Goal: Task Accomplishment & Management: Manage account settings

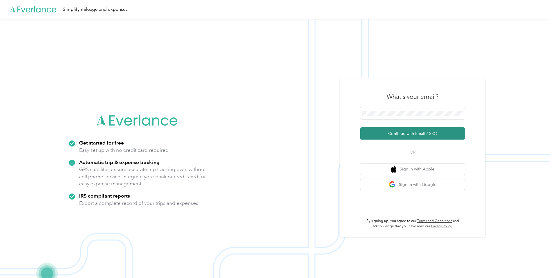
click at [413, 132] on button "Continue with Email / SSO" at bounding box center [413, 133] width 105 height 12
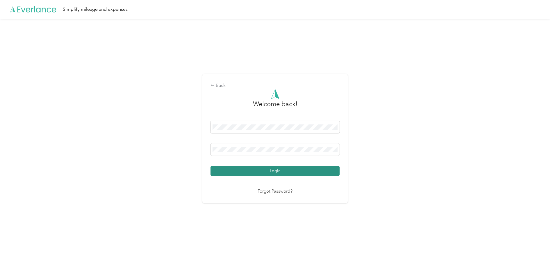
click at [264, 173] on button "Login" at bounding box center [275, 171] width 129 height 10
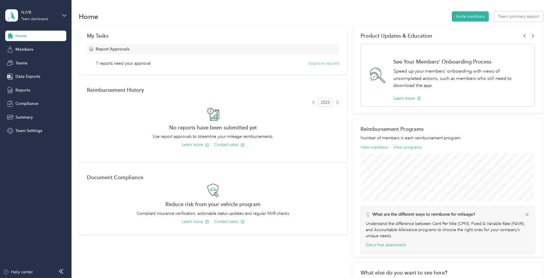
click at [322, 64] on button "Approve reports" at bounding box center [323, 63] width 31 height 6
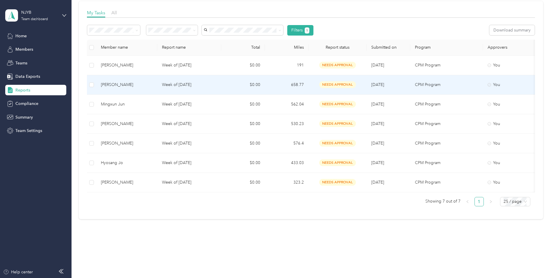
scroll to position [89, 0]
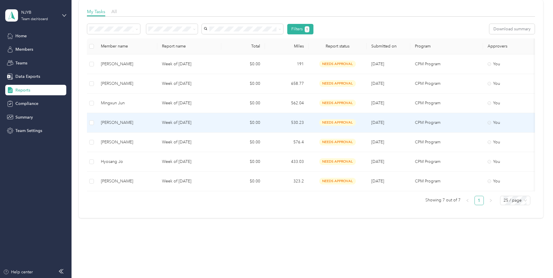
click at [185, 120] on p "Week of [DATE]" at bounding box center [189, 122] width 55 height 6
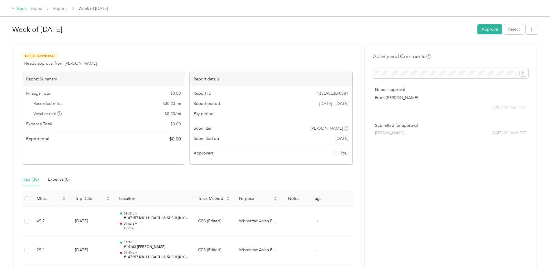
click at [21, 11] on div "Back" at bounding box center [19, 8] width 15 height 7
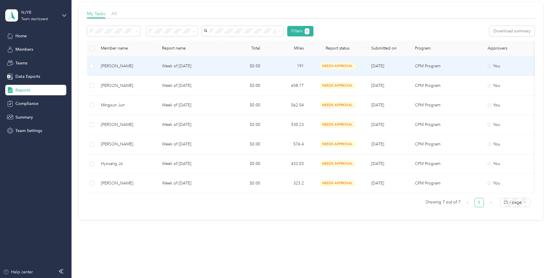
scroll to position [89, 0]
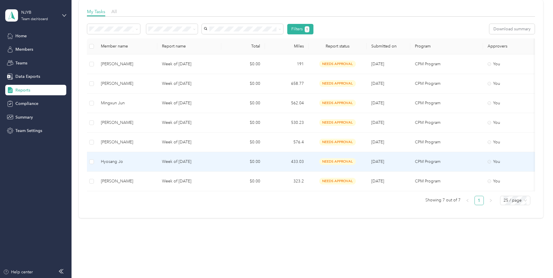
click at [193, 158] on p "Week of [DATE]" at bounding box center [189, 161] width 55 height 6
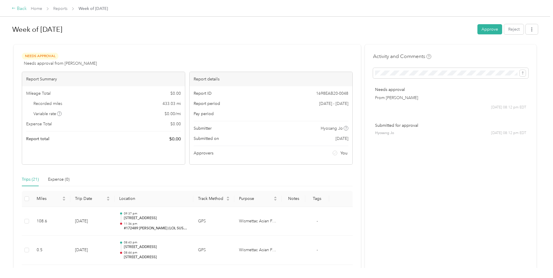
click at [24, 10] on div "Back" at bounding box center [19, 8] width 15 height 7
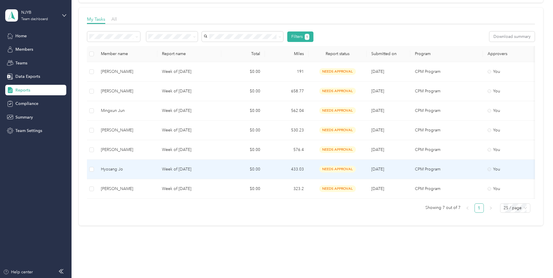
scroll to position [89, 0]
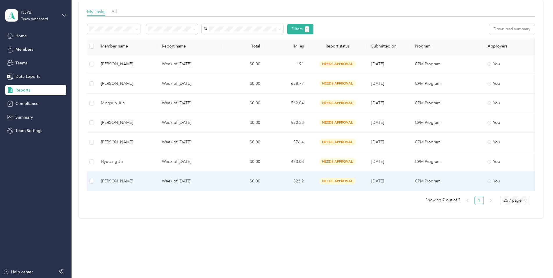
click at [197, 178] on p "Week of [DATE]" at bounding box center [189, 181] width 55 height 6
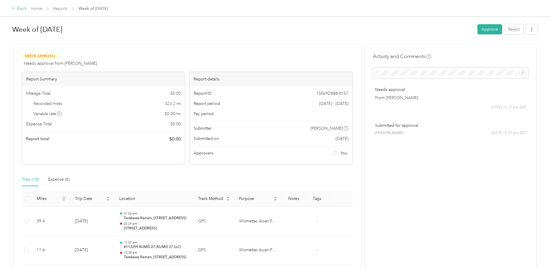
click at [22, 9] on div "Back" at bounding box center [19, 8] width 15 height 7
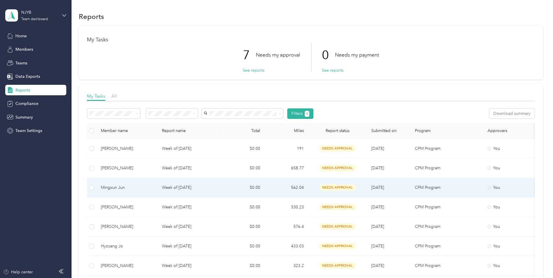
click at [139, 186] on div "Mingxun Jun" at bounding box center [127, 187] width 52 height 6
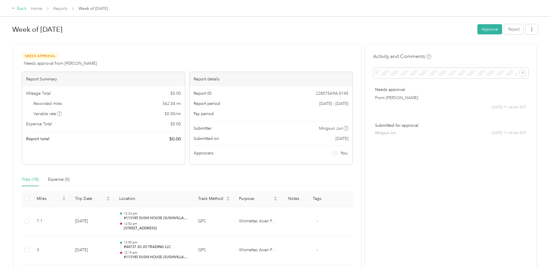
click at [16, 10] on div "Back" at bounding box center [19, 8] width 15 height 7
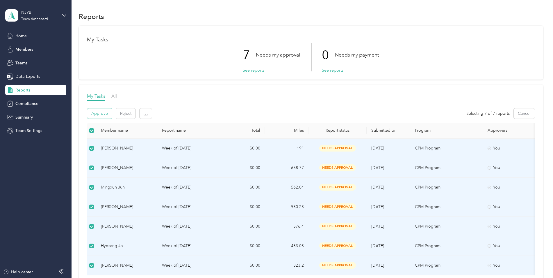
click at [101, 111] on button "Approve" at bounding box center [99, 113] width 25 height 10
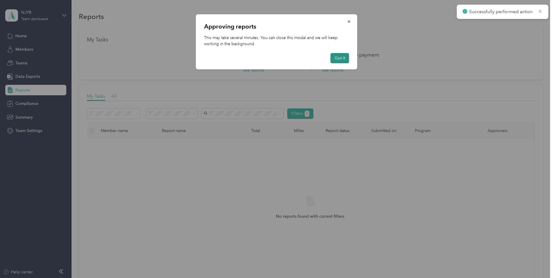
click at [343, 60] on button "Got it" at bounding box center [340, 58] width 19 height 10
